Goal: Task Accomplishment & Management: Use online tool/utility

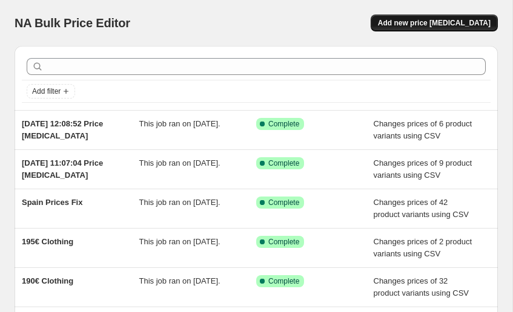
click at [412, 22] on span "Add new price [MEDICAL_DATA]" at bounding box center [434, 23] width 113 height 10
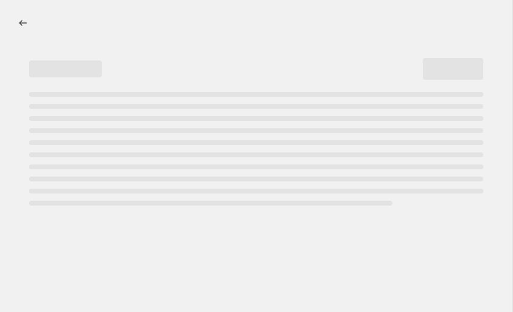
select select "percentage"
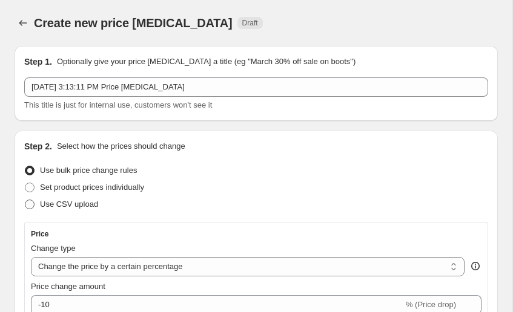
click at [84, 202] on span "Use CSV upload" at bounding box center [69, 204] width 58 height 9
click at [25, 200] on input "Use CSV upload" at bounding box center [25, 200] width 1 height 1
radio input "true"
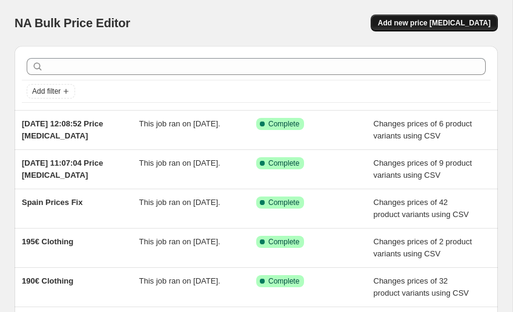
click at [436, 20] on span "Add new price [MEDICAL_DATA]" at bounding box center [434, 23] width 113 height 10
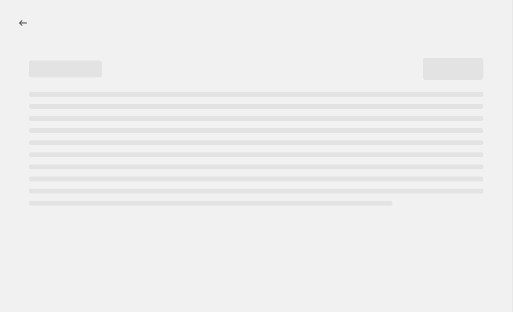
select select "percentage"
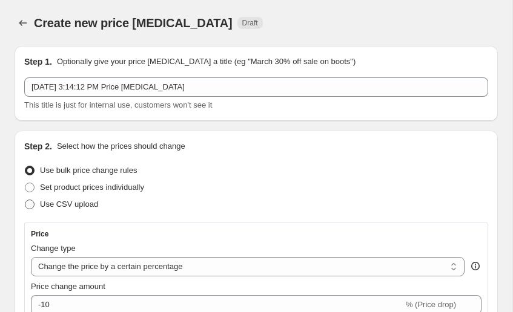
click at [70, 199] on span "Use CSV upload" at bounding box center [69, 204] width 58 height 12
click at [25, 200] on input "Use CSV upload" at bounding box center [25, 200] width 1 height 1
radio input "true"
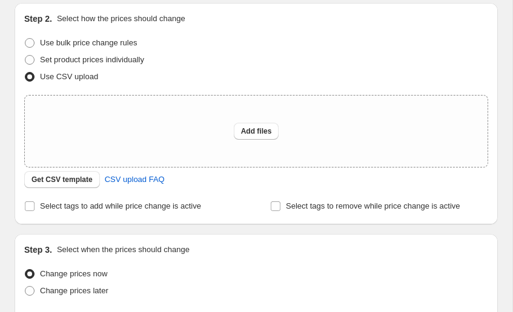
scroll to position [154, 0]
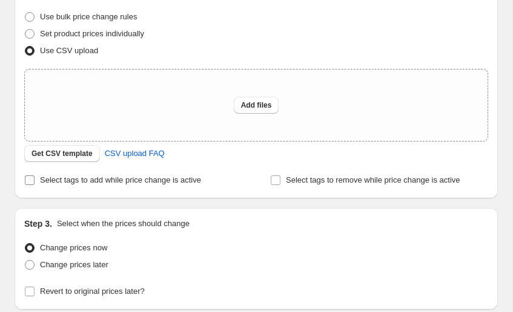
click at [178, 183] on span "Select tags to add while price change is active" at bounding box center [120, 179] width 161 height 9
click at [34, 183] on input "Select tags to add while price change is active" at bounding box center [30, 180] width 10 height 10
checkbox input "true"
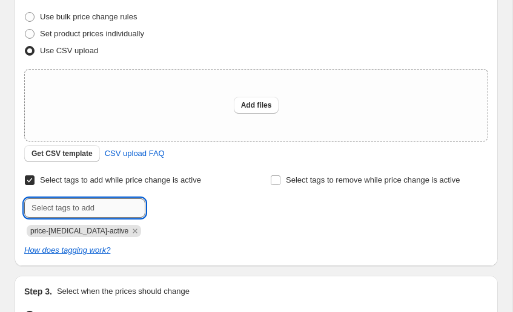
click at [80, 209] on input "text" at bounding box center [84, 207] width 121 height 19
click at [130, 229] on icon "Remove price-change-job-active" at bounding box center [135, 231] width 11 height 11
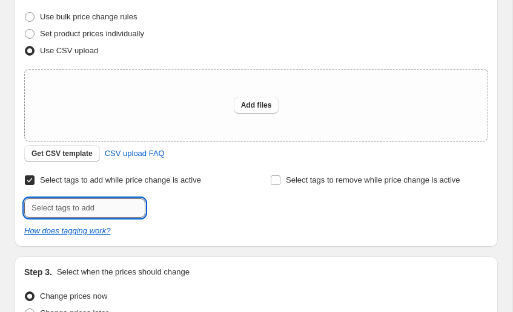
click at [94, 213] on input "text" at bounding box center [84, 207] width 121 height 19
click at [107, 15] on span "Use bulk price change rules" at bounding box center [88, 16] width 97 height 9
click at [25, 13] on input "Use bulk price change rules" at bounding box center [25, 12] width 1 height 1
radio input "true"
select select "percentage"
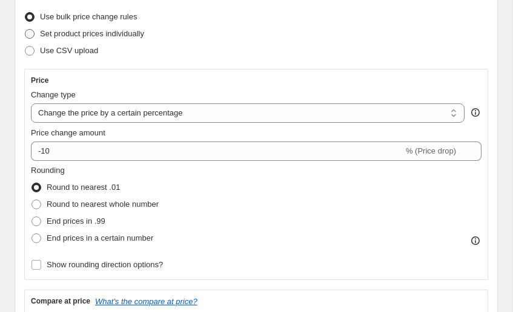
click at [103, 30] on span "Set product prices individually" at bounding box center [92, 33] width 104 height 9
click at [25, 30] on input "Set product prices individually" at bounding box center [25, 29] width 1 height 1
radio input "true"
